Goal: Information Seeking & Learning: Learn about a topic

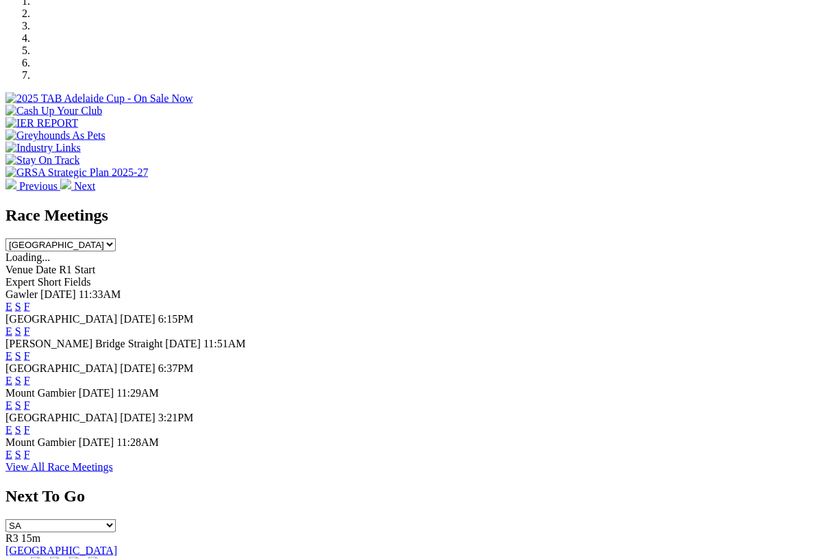
scroll to position [437, 0]
click at [30, 400] on link "F" at bounding box center [27, 406] width 6 height 12
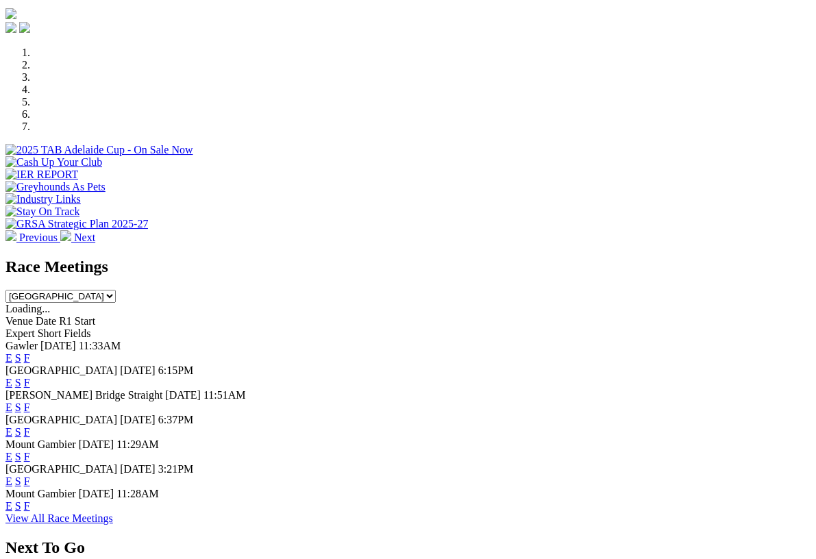
scroll to position [386, 0]
click at [30, 500] on link "F" at bounding box center [27, 506] width 6 height 12
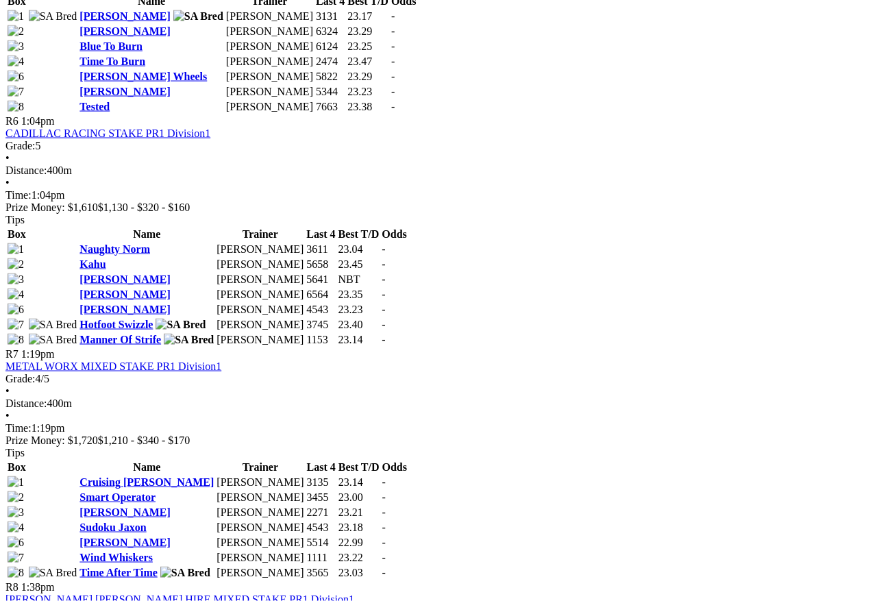
scroll to position [1735, 0]
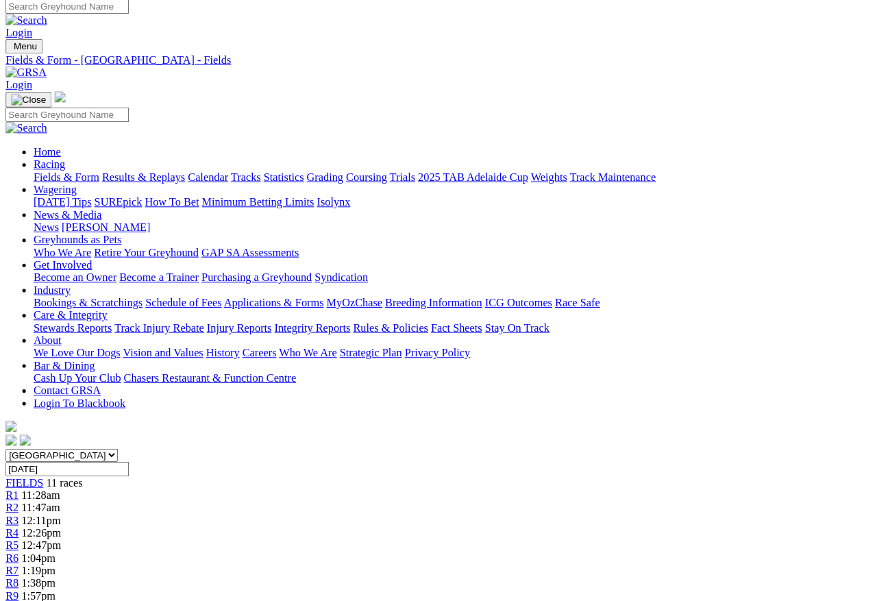
scroll to position [0, 0]
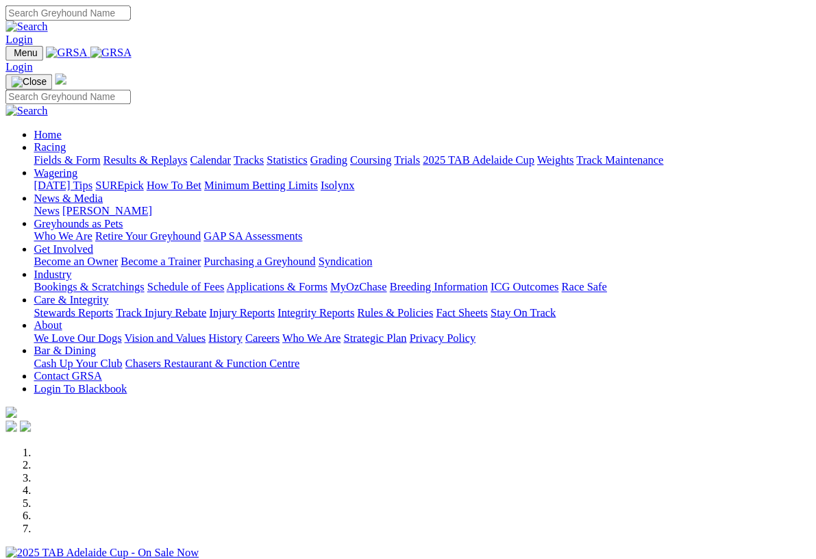
scroll to position [1, 0]
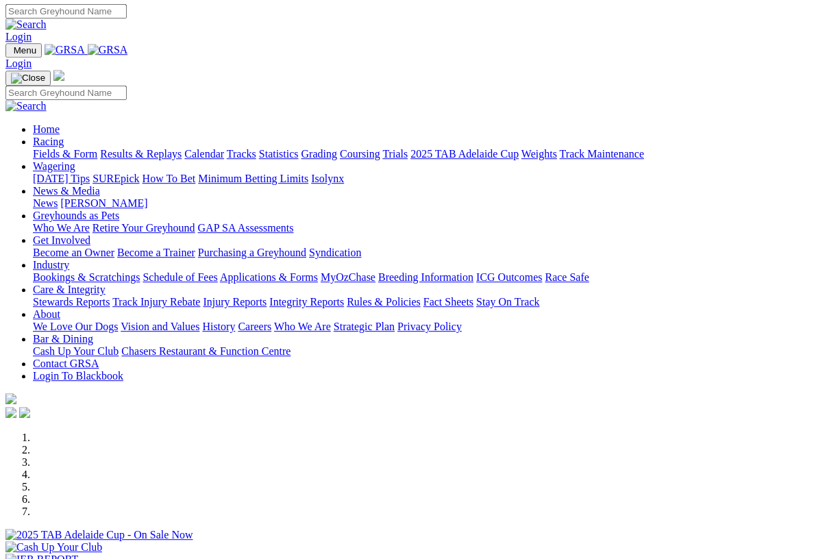
click at [64, 136] on link "Racing" at bounding box center [48, 142] width 31 height 12
click at [224, 148] on link "Calendar" at bounding box center [204, 154] width 40 height 12
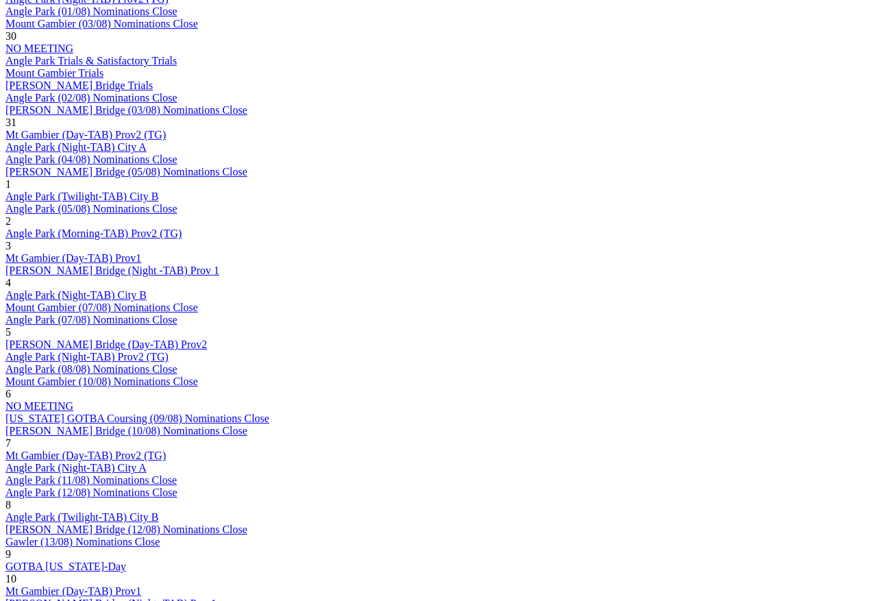
scroll to position [904, 0]
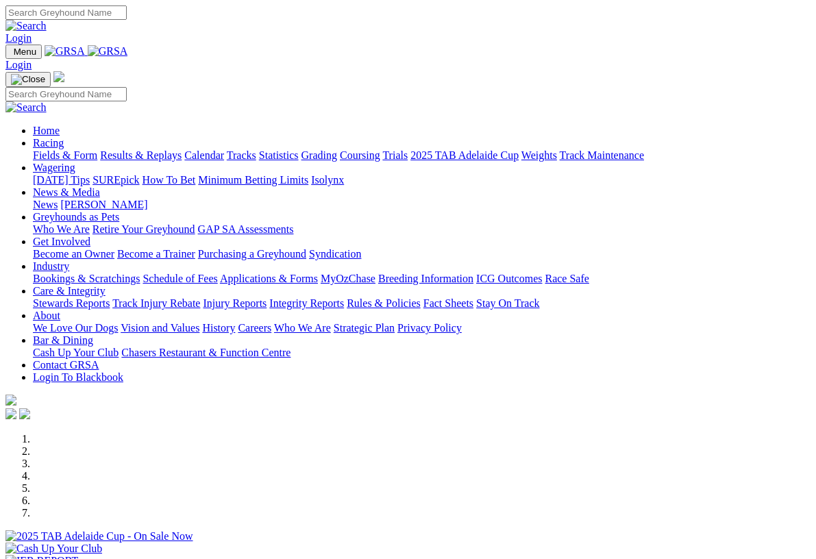
click at [64, 137] on link "Racing" at bounding box center [48, 143] width 31 height 12
click at [224, 148] on link "Calendar" at bounding box center [204, 154] width 40 height 12
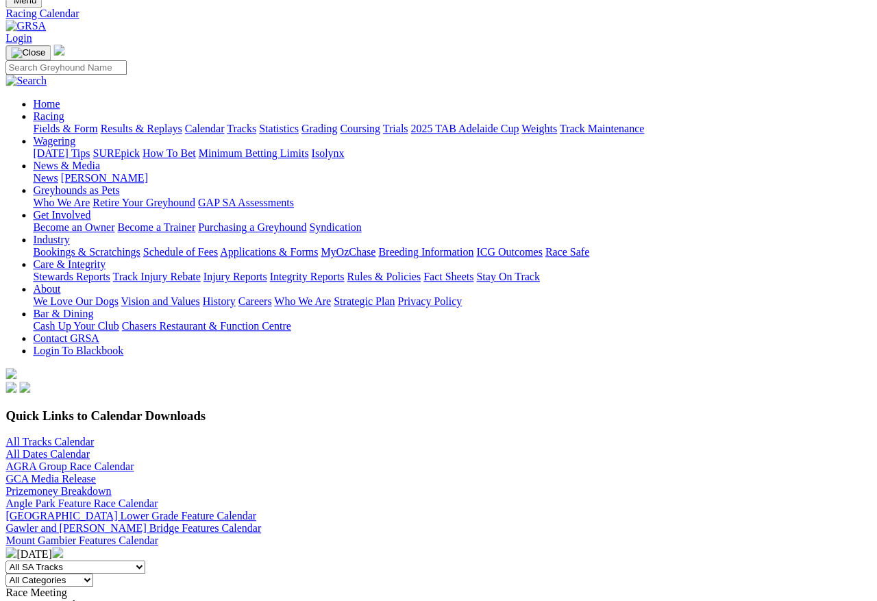
scroll to position [61, 10]
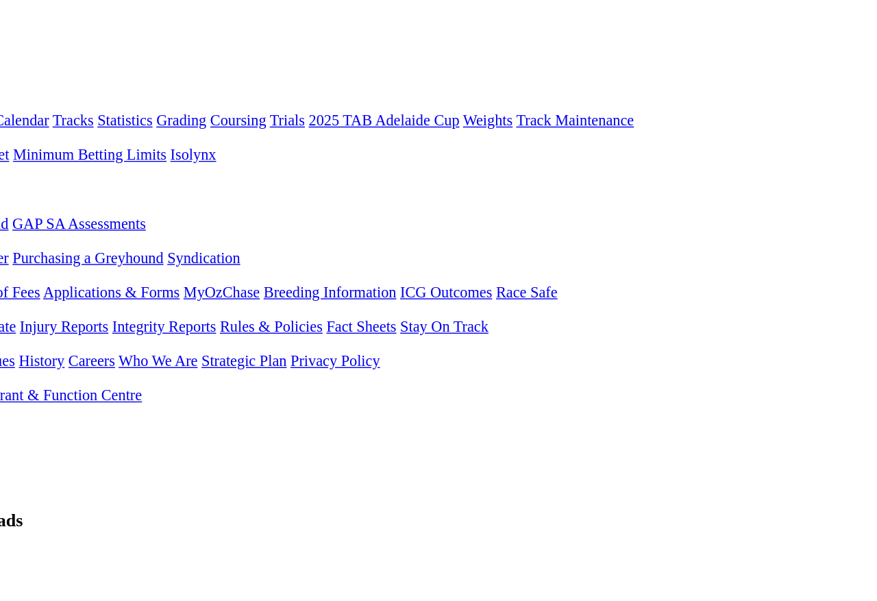
click at [158, 525] on link "Mount Gambier Features Calendar" at bounding box center [81, 531] width 153 height 12
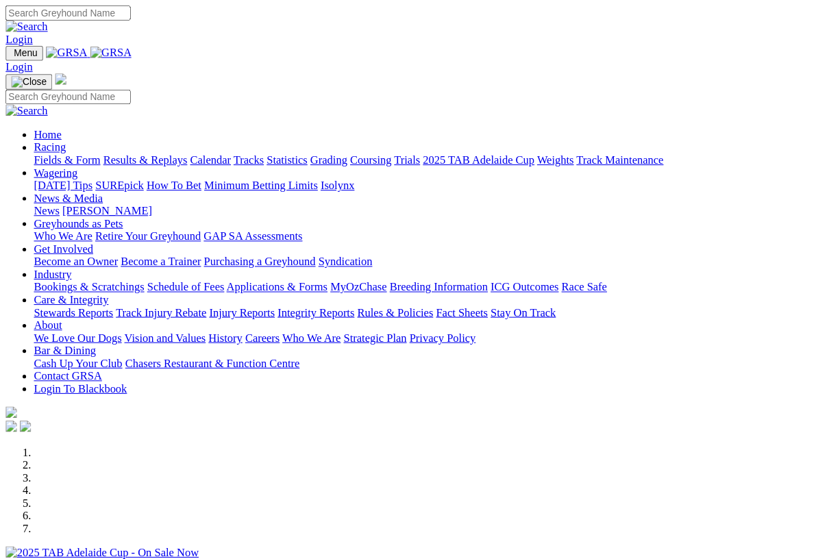
scroll to position [1, 0]
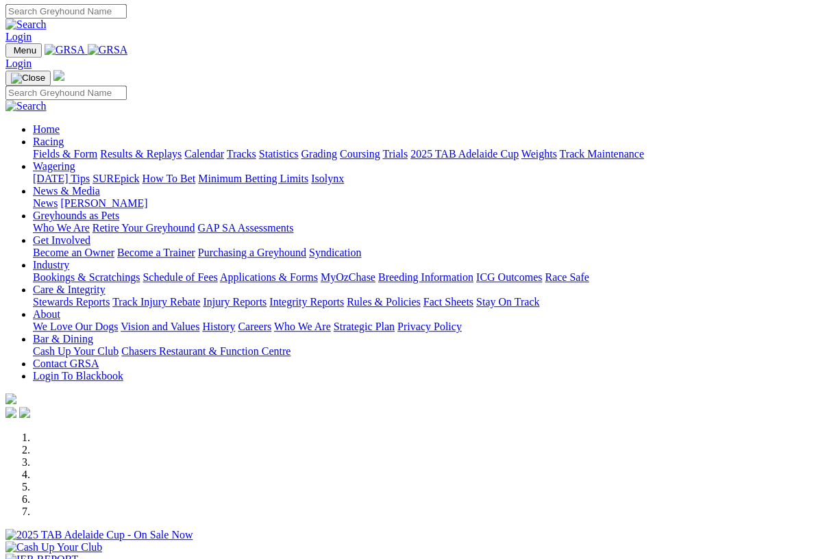
click at [64, 136] on link "Racing" at bounding box center [48, 142] width 31 height 12
click at [224, 148] on link "Calendar" at bounding box center [204, 154] width 40 height 12
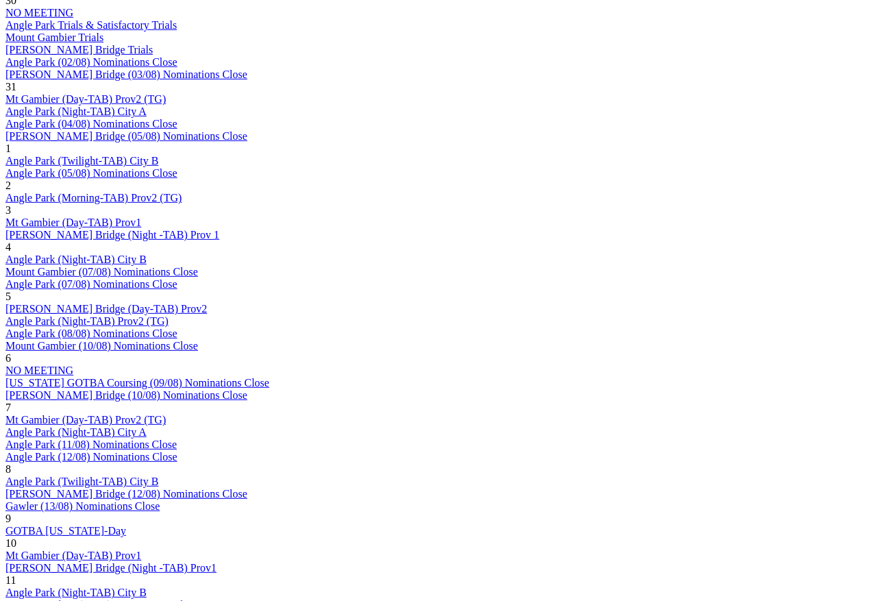
scroll to position [954, 0]
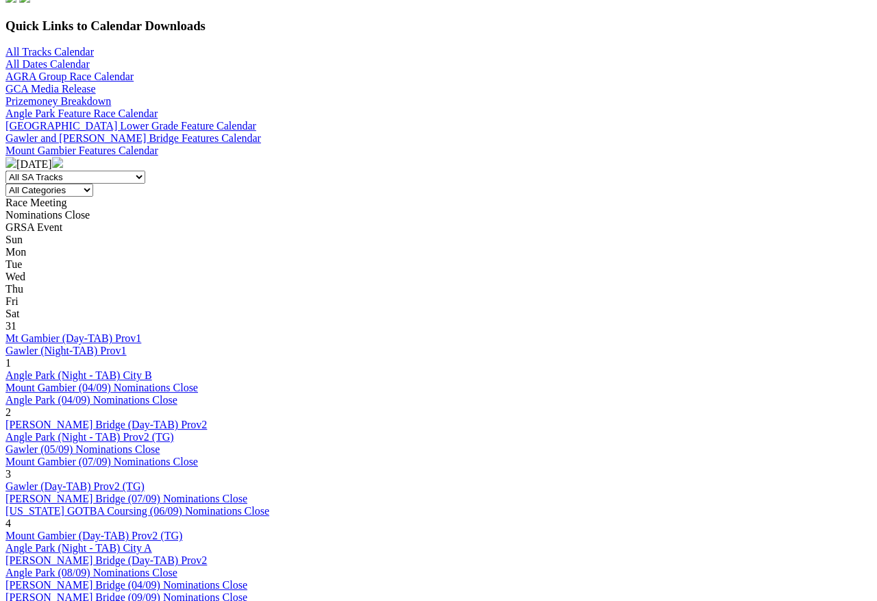
scroll to position [441, 0]
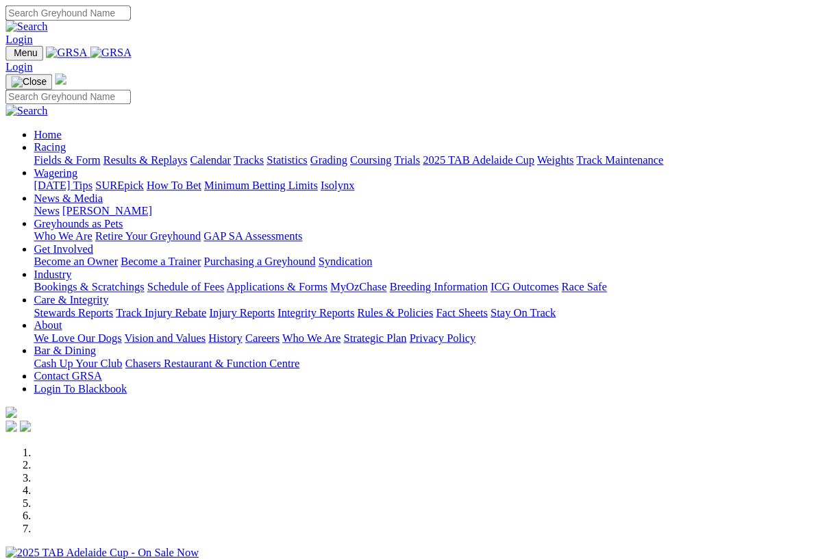
scroll to position [5, 0]
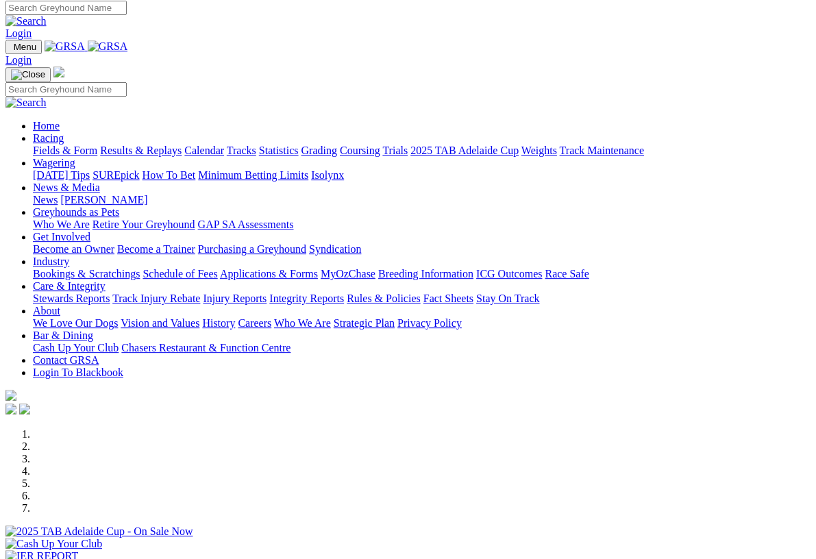
click at [64, 132] on link "Racing" at bounding box center [48, 138] width 31 height 12
click at [224, 145] on link "Calendar" at bounding box center [204, 151] width 40 height 12
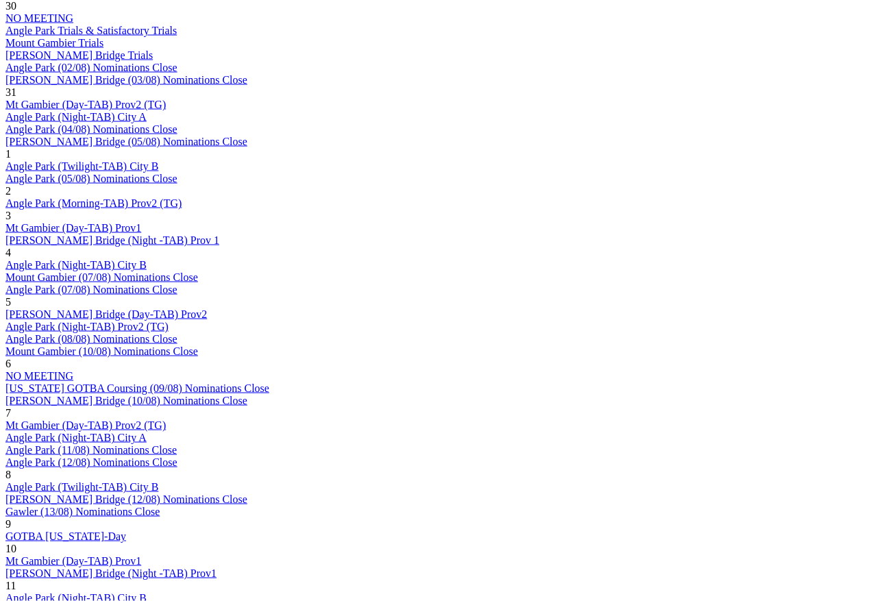
scroll to position [936, 0]
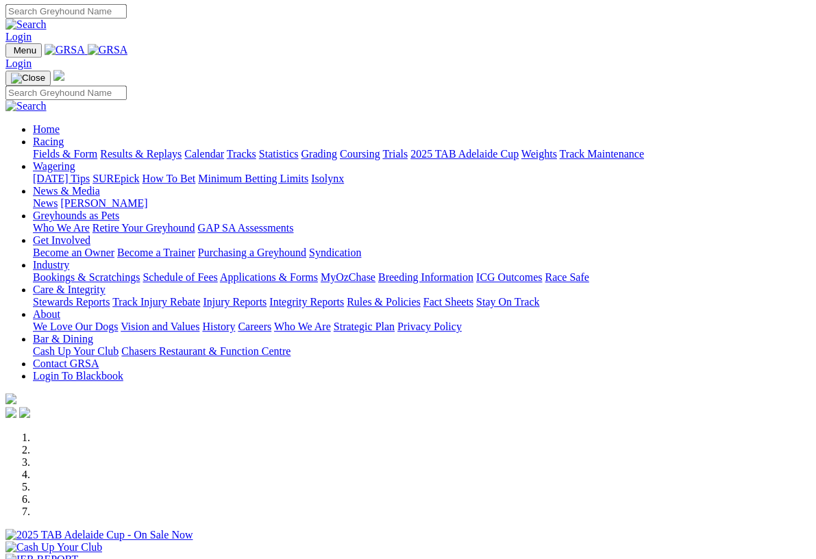
click at [64, 136] on link "Racing" at bounding box center [48, 142] width 31 height 12
click at [224, 148] on link "Calendar" at bounding box center [204, 154] width 40 height 12
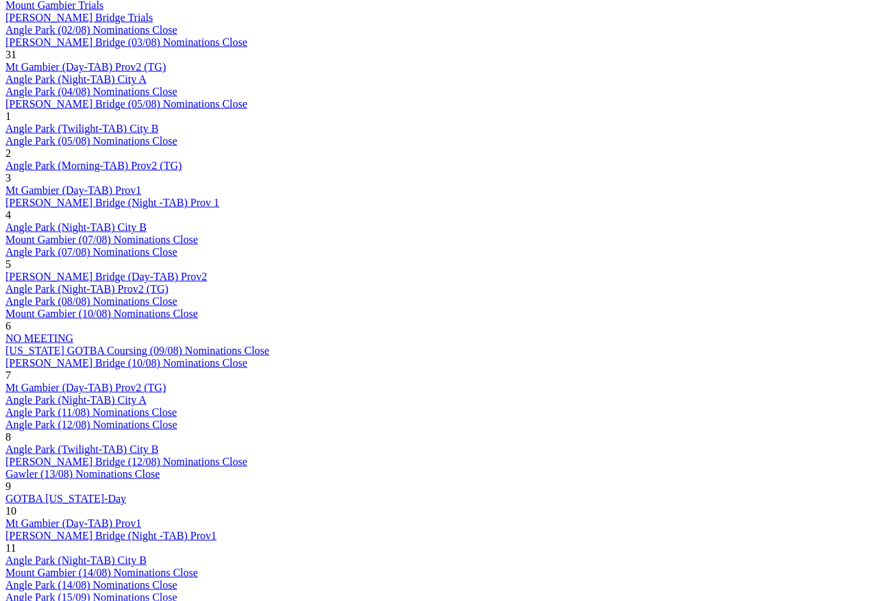
scroll to position [972, 0]
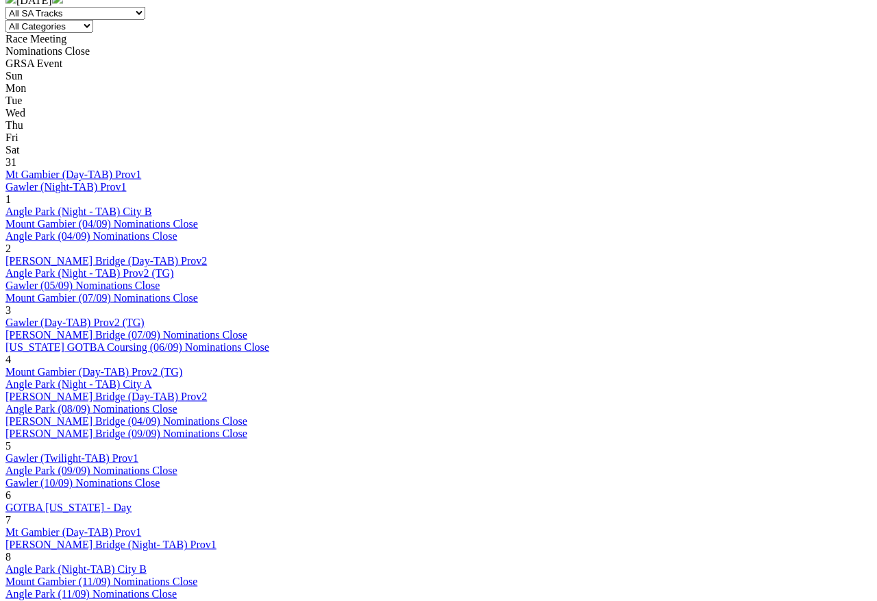
scroll to position [591, 0]
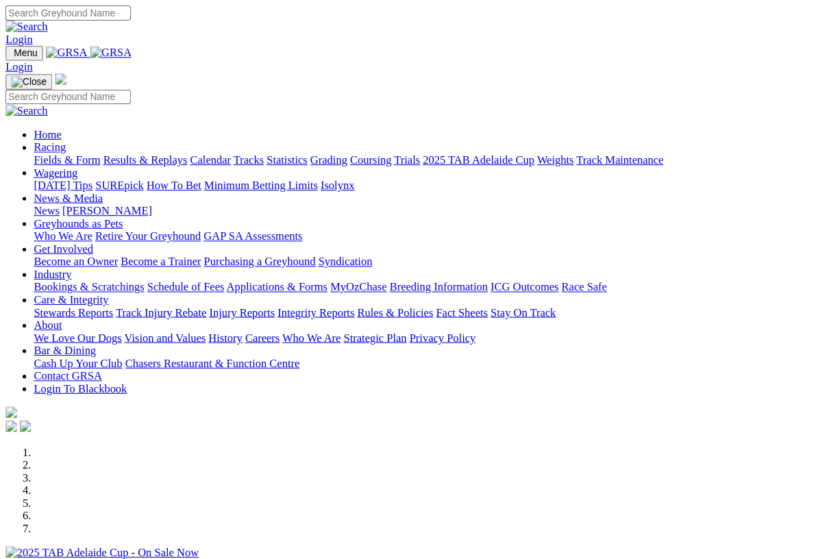
scroll to position [1, 0]
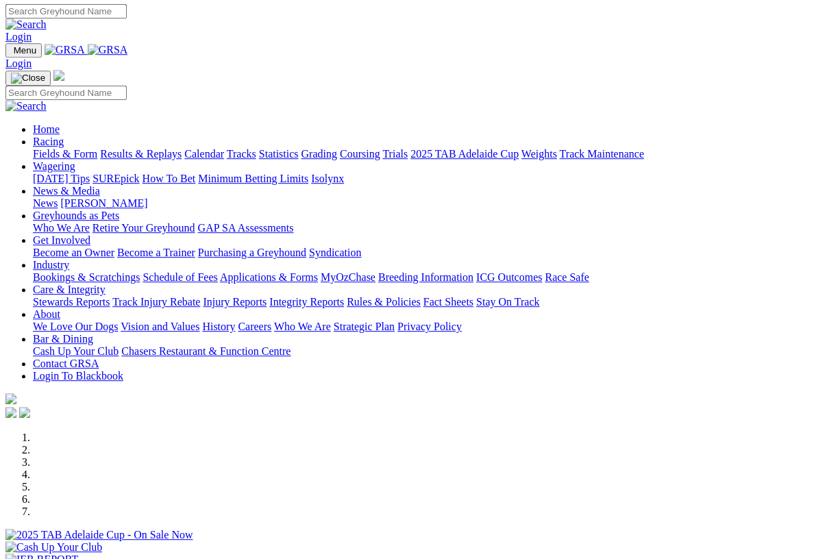
click at [64, 136] on link "Racing" at bounding box center [48, 142] width 31 height 12
click at [224, 148] on link "Calendar" at bounding box center [204, 154] width 40 height 12
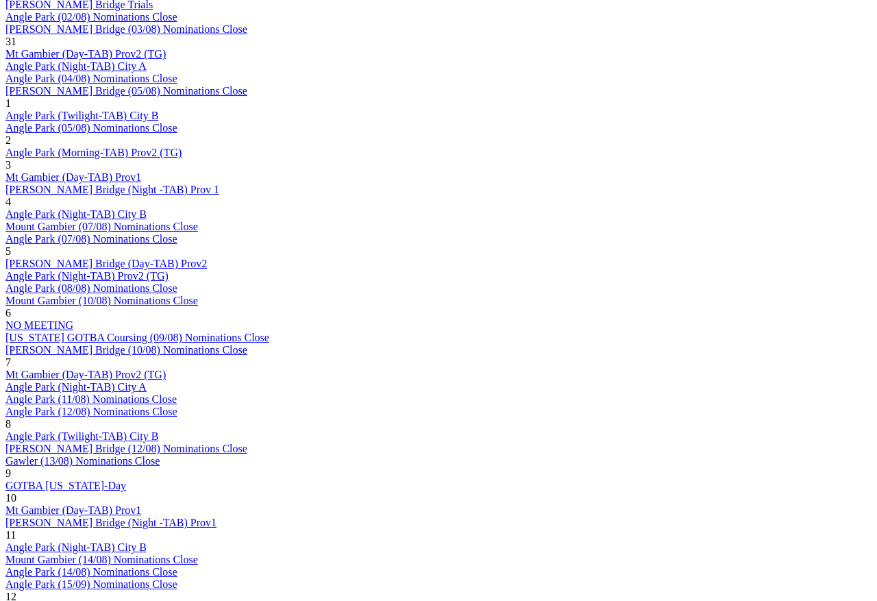
scroll to position [984, 0]
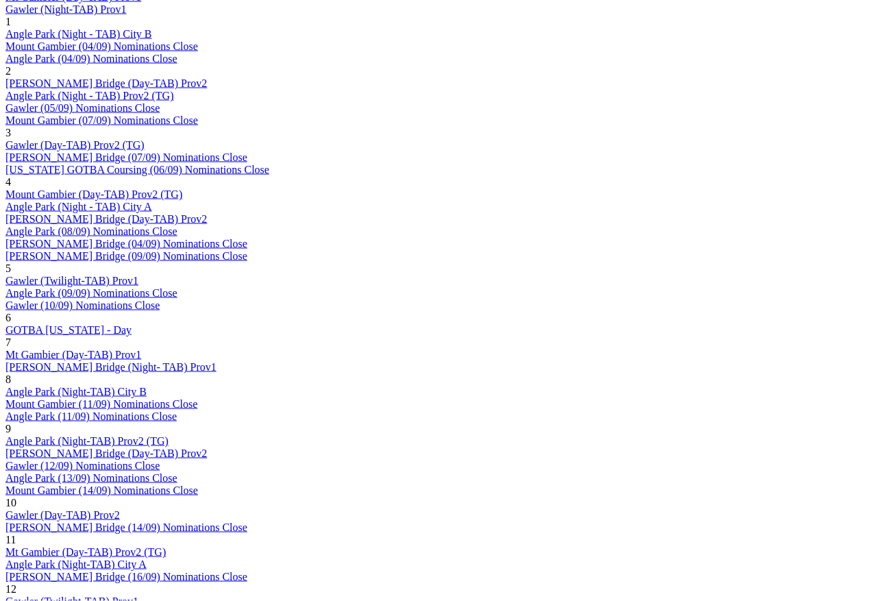
scroll to position [783, 0]
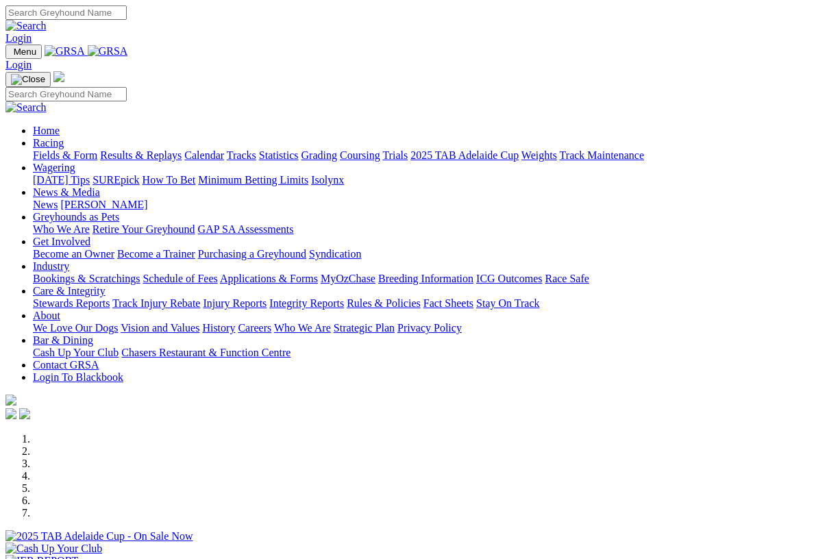
click at [64, 137] on link "Racing" at bounding box center [48, 143] width 31 height 12
click at [224, 149] on link "Calendar" at bounding box center [204, 155] width 40 height 12
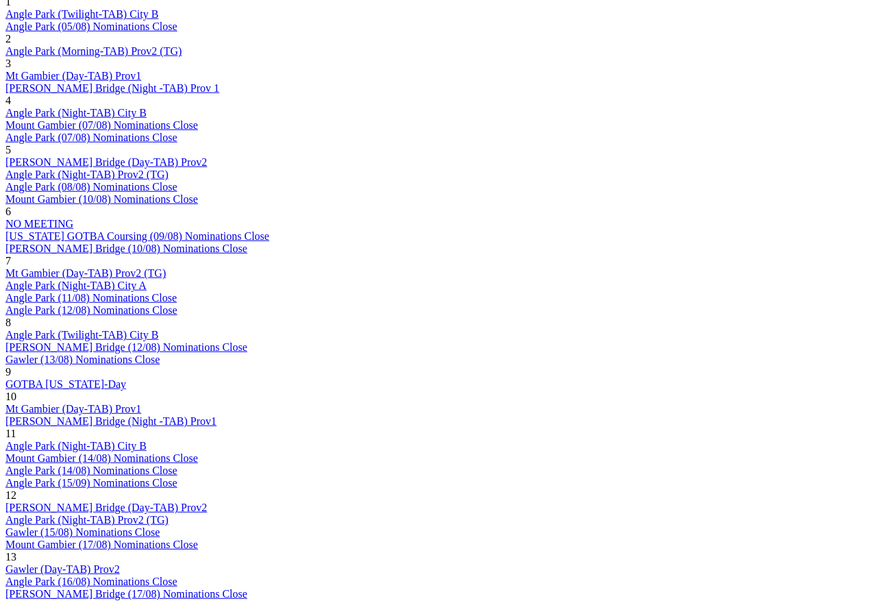
scroll to position [1089, 0]
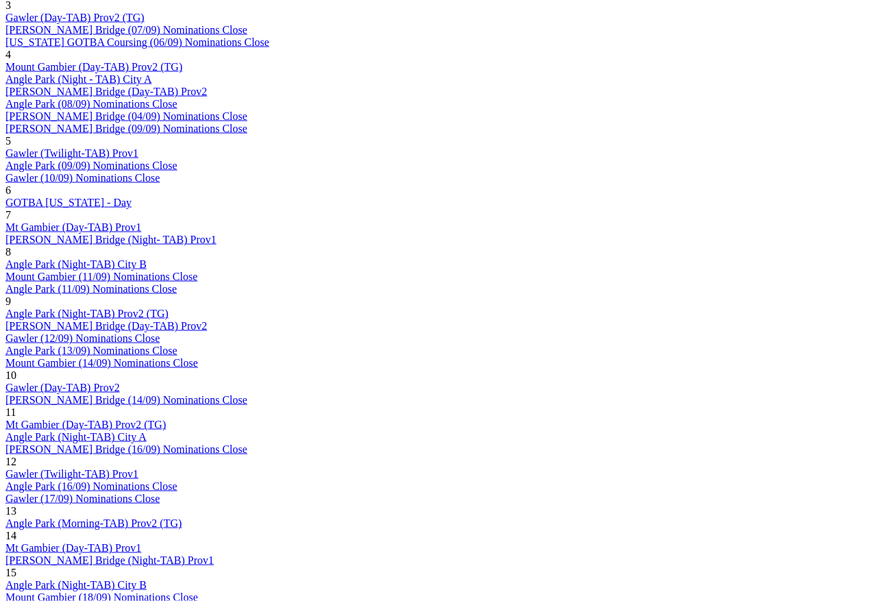
scroll to position [911, 0]
